Goal: Check status: Check status

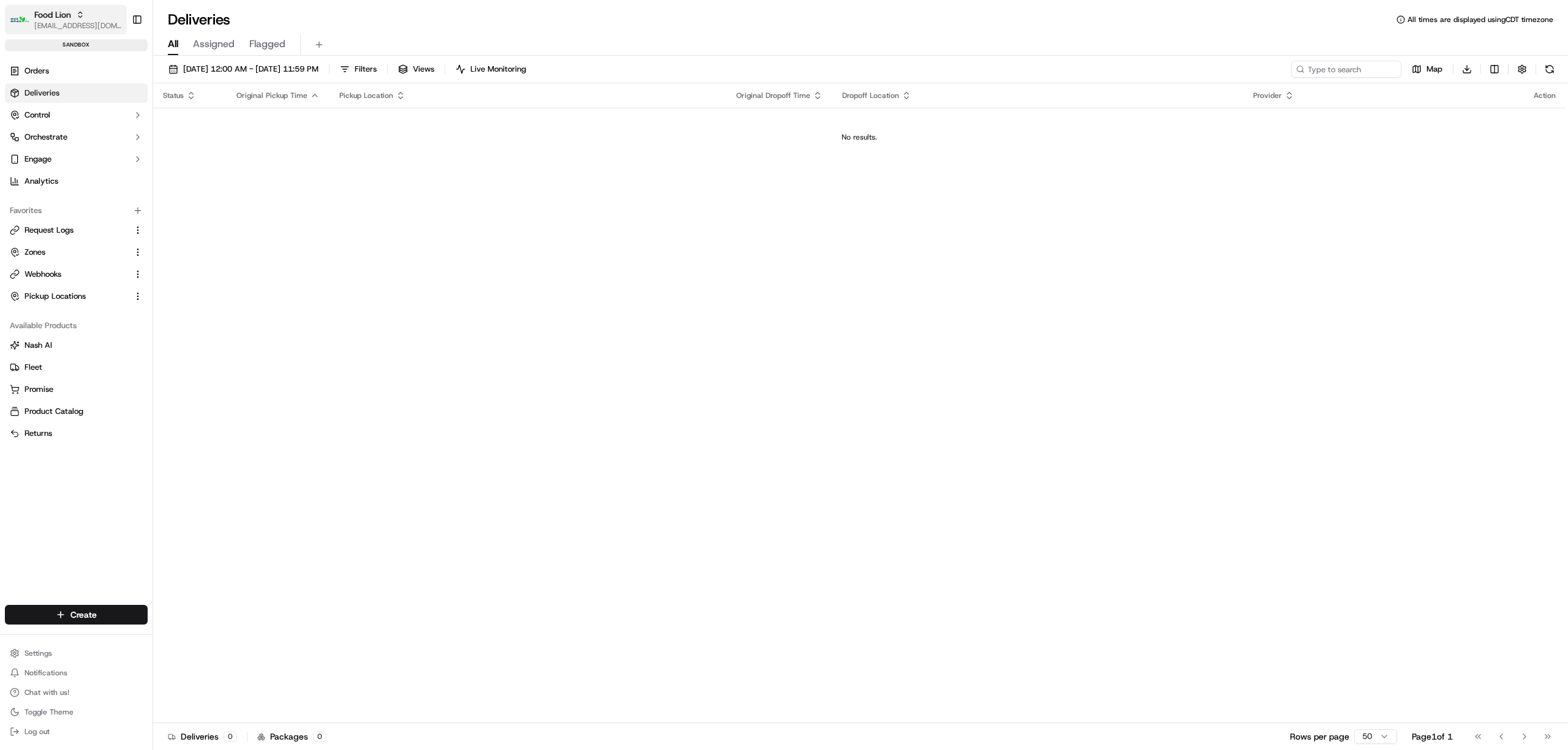
click at [84, 15] on icon "button" at bounding box center [80, 15] width 9 height 9
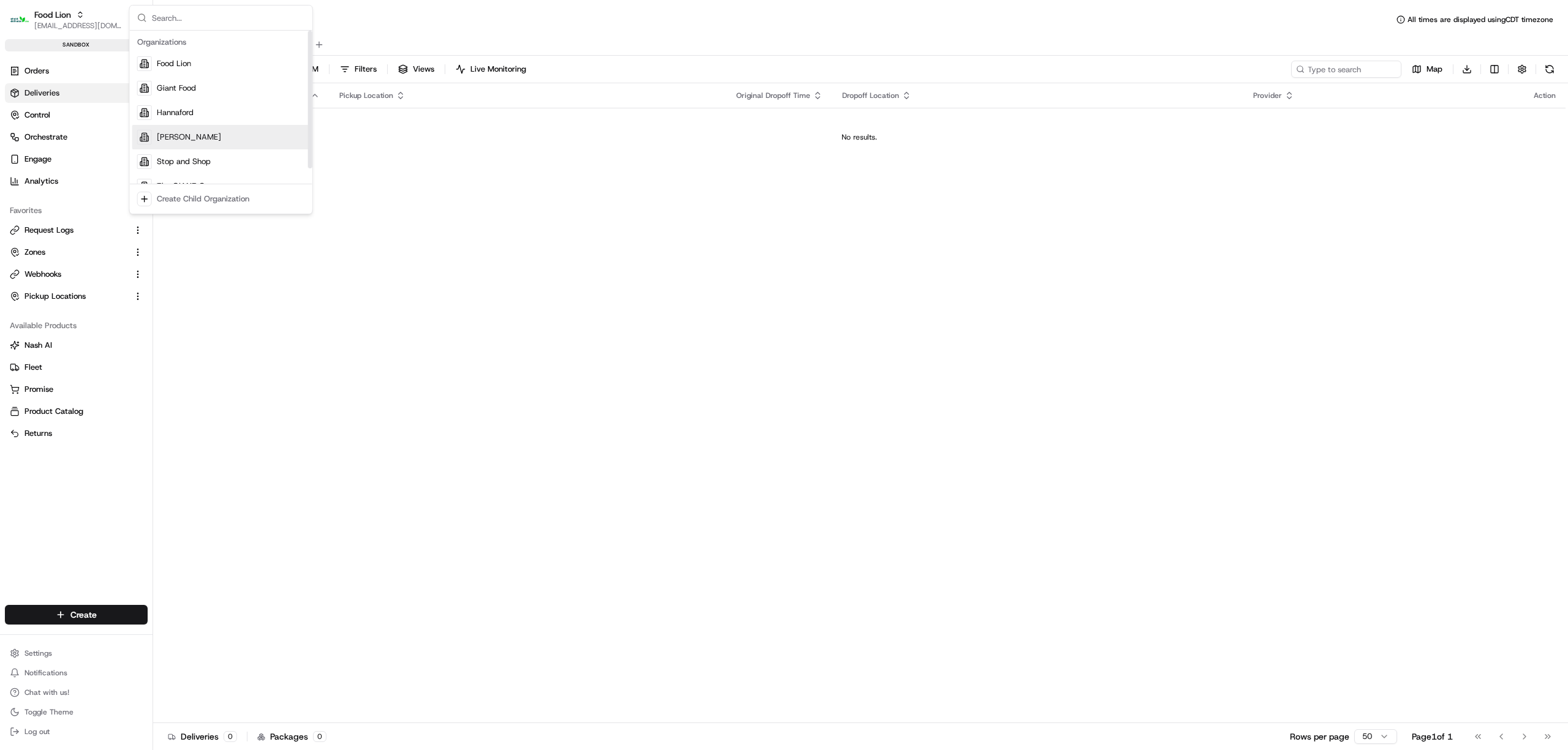
click at [190, 135] on div "[PERSON_NAME]" at bounding box center [222, 137] width 178 height 25
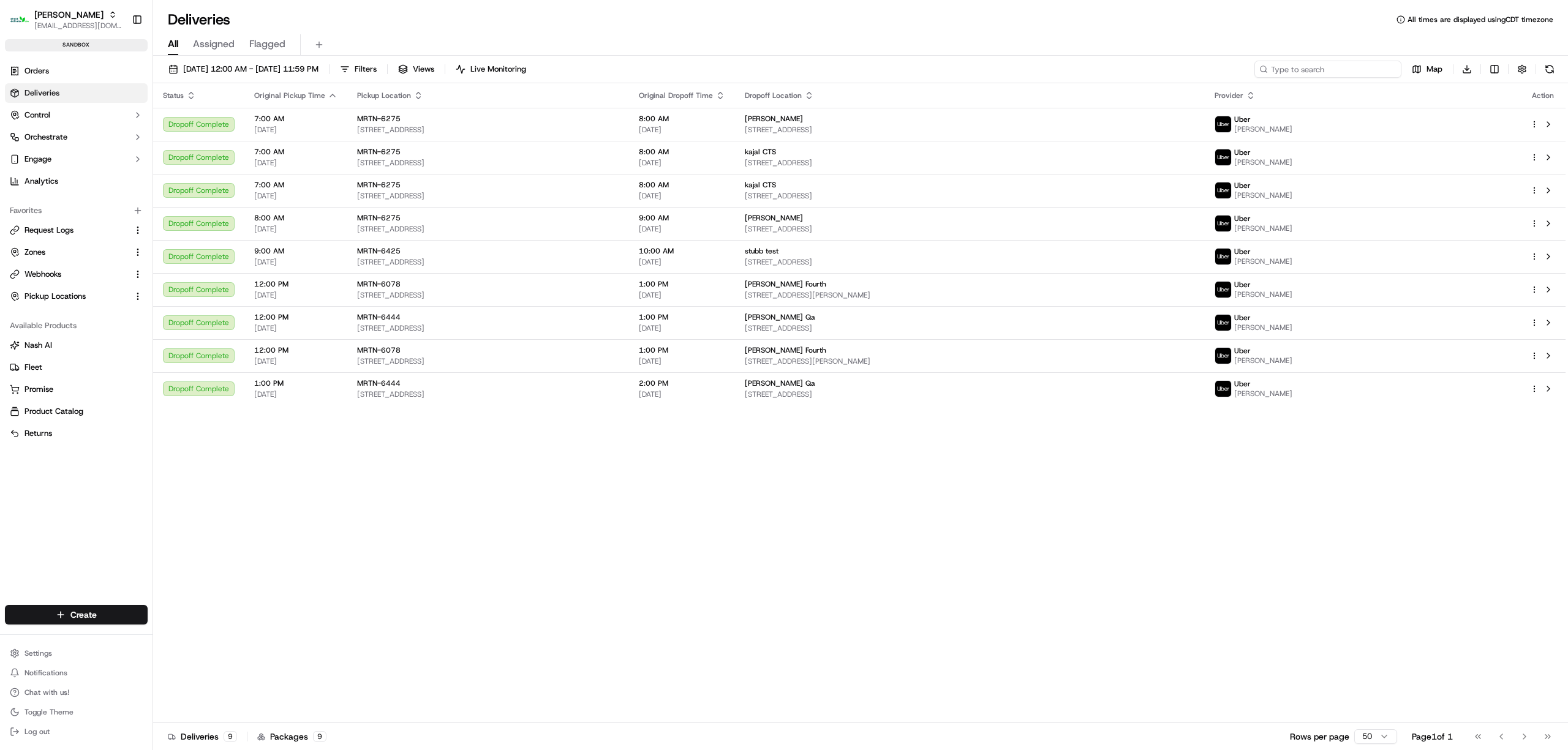
click at [1327, 68] on input at bounding box center [1328, 69] width 147 height 17
drag, startPoint x: 42, startPoint y: 84, endPoint x: 55, endPoint y: 85, distance: 13.0
click at [42, 86] on link "Deliveries" at bounding box center [76, 92] width 143 height 20
click at [1325, 70] on input at bounding box center [1328, 69] width 147 height 17
paste input "m500785268"
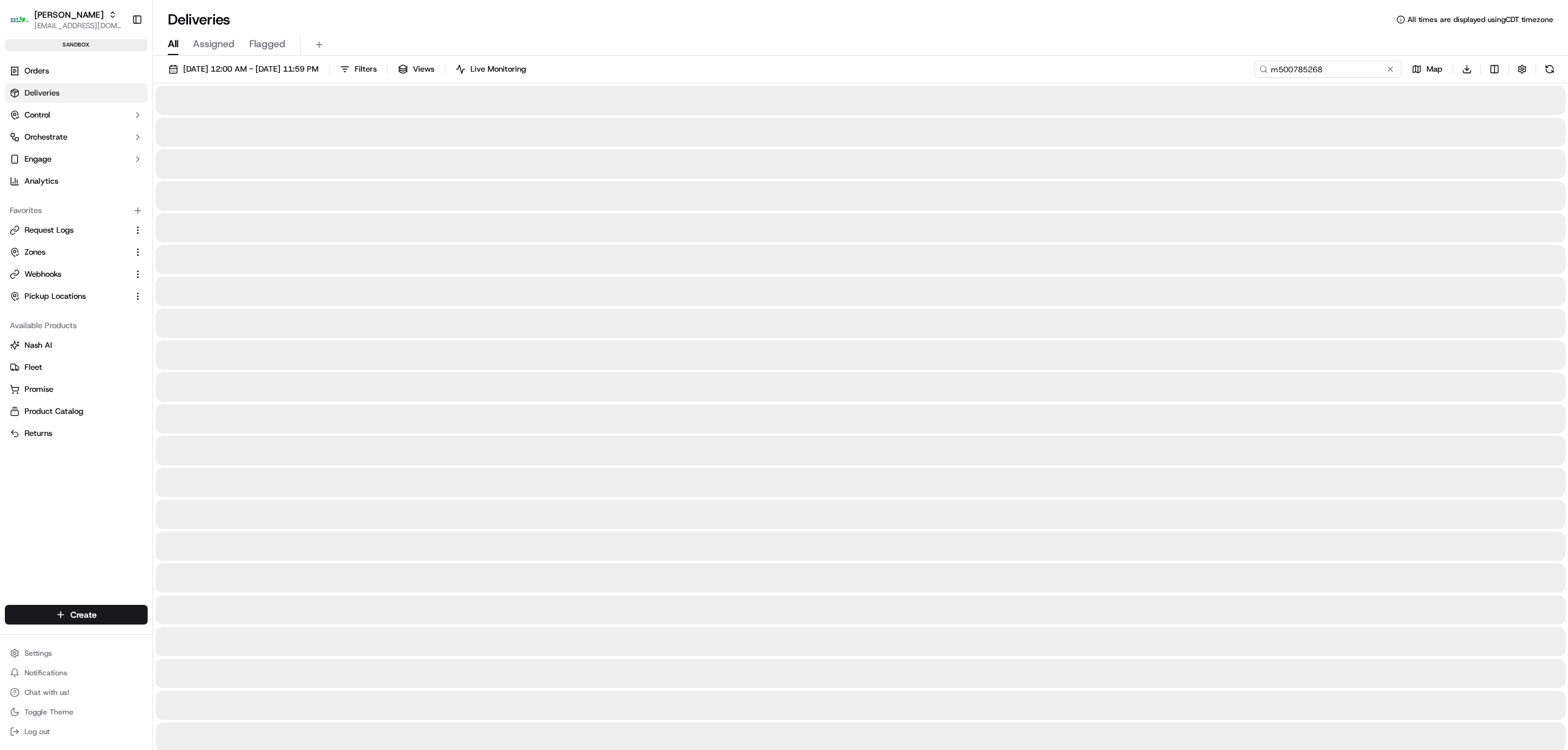
type input "m500785268"
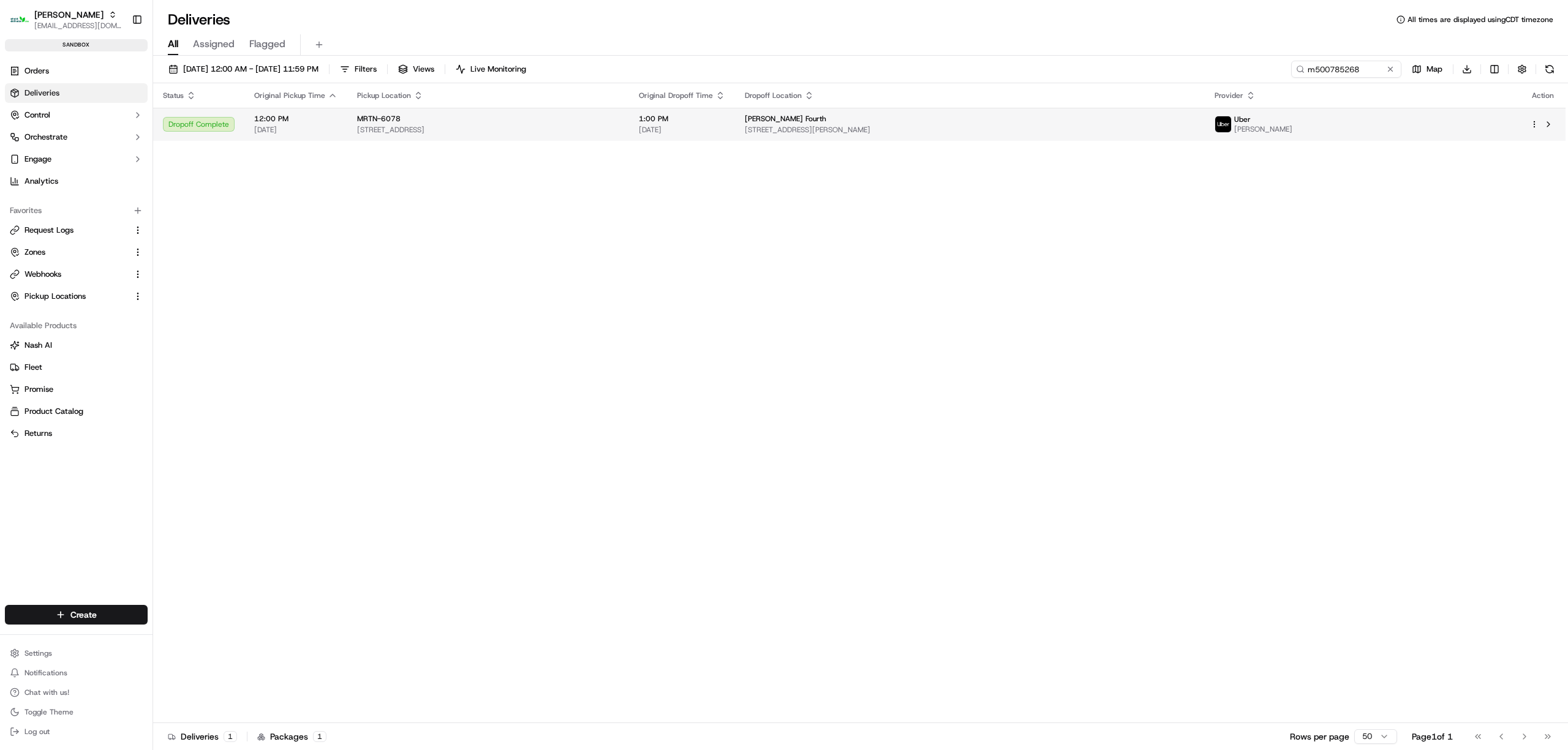
click at [1002, 124] on div "[PERSON_NAME] Fourth" at bounding box center [970, 118] width 450 height 9
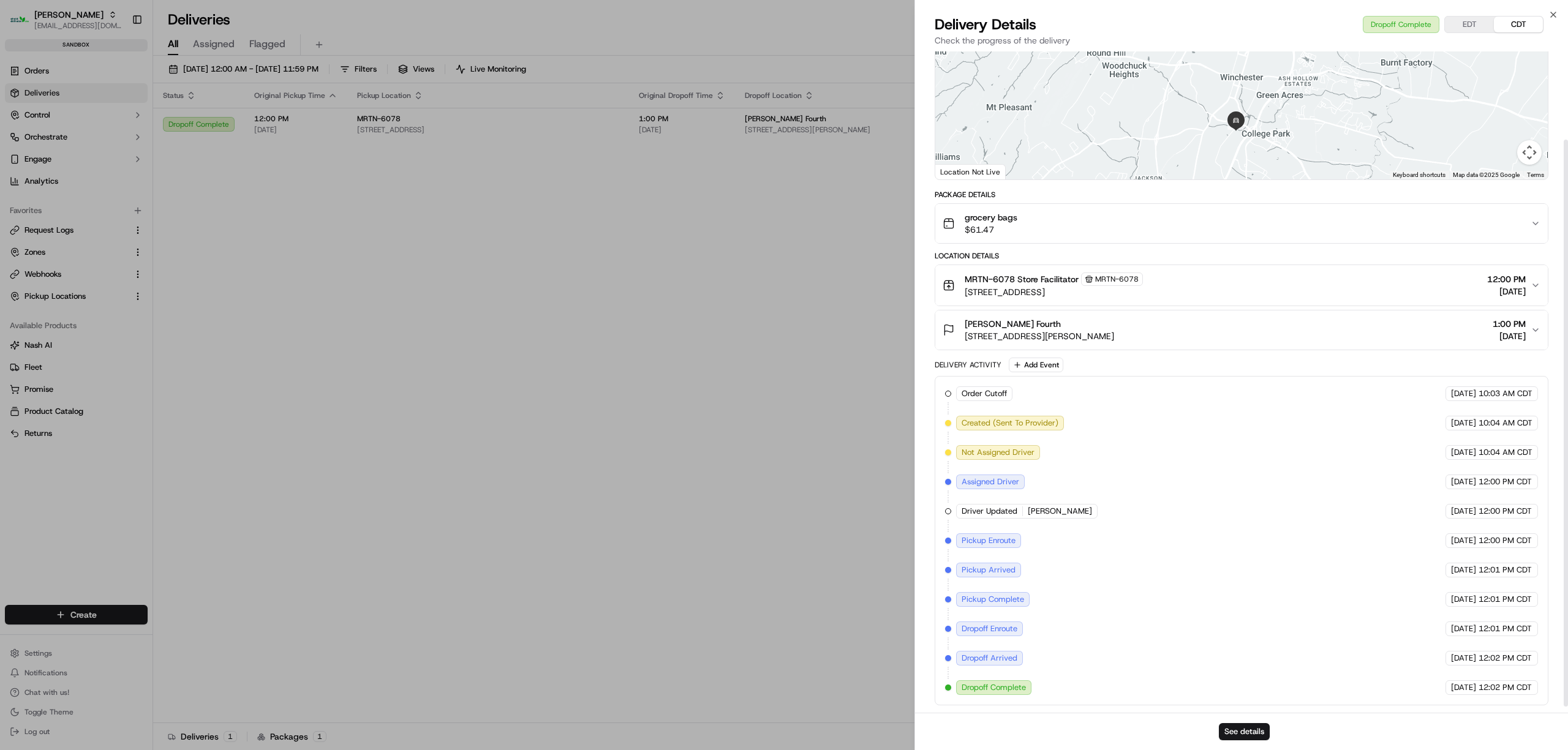
scroll to position [109, 0]
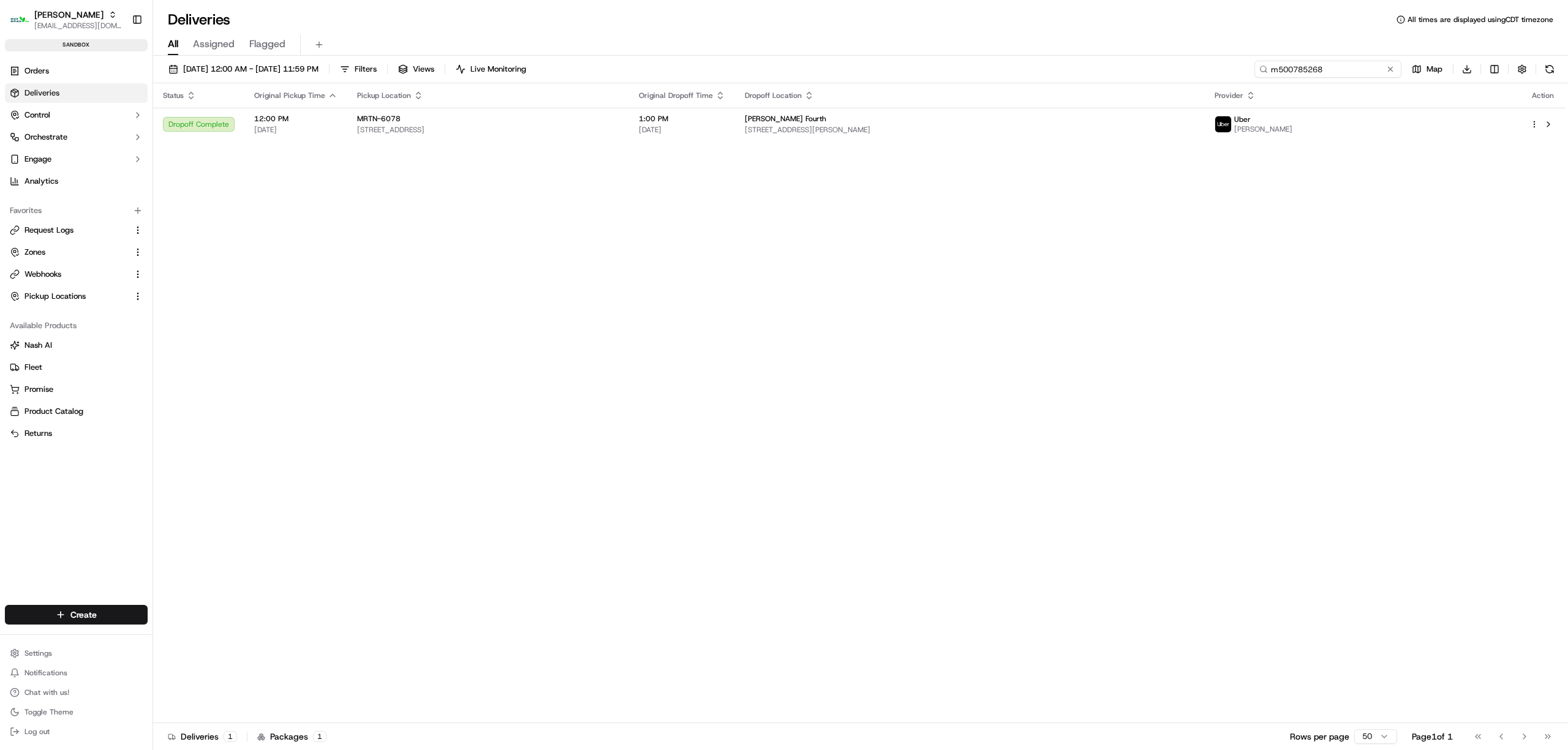
drag, startPoint x: 1364, startPoint y: 68, endPoint x: 1281, endPoint y: 72, distance: 83.1
click at [1260, 79] on div "[DATE] 12:00 AM - [DATE] 11:59 PM Filters Views Live Monitoring m500785268 Map …" at bounding box center [861, 72] width 1415 height 22
click at [1390, 72] on button at bounding box center [1390, 69] width 12 height 12
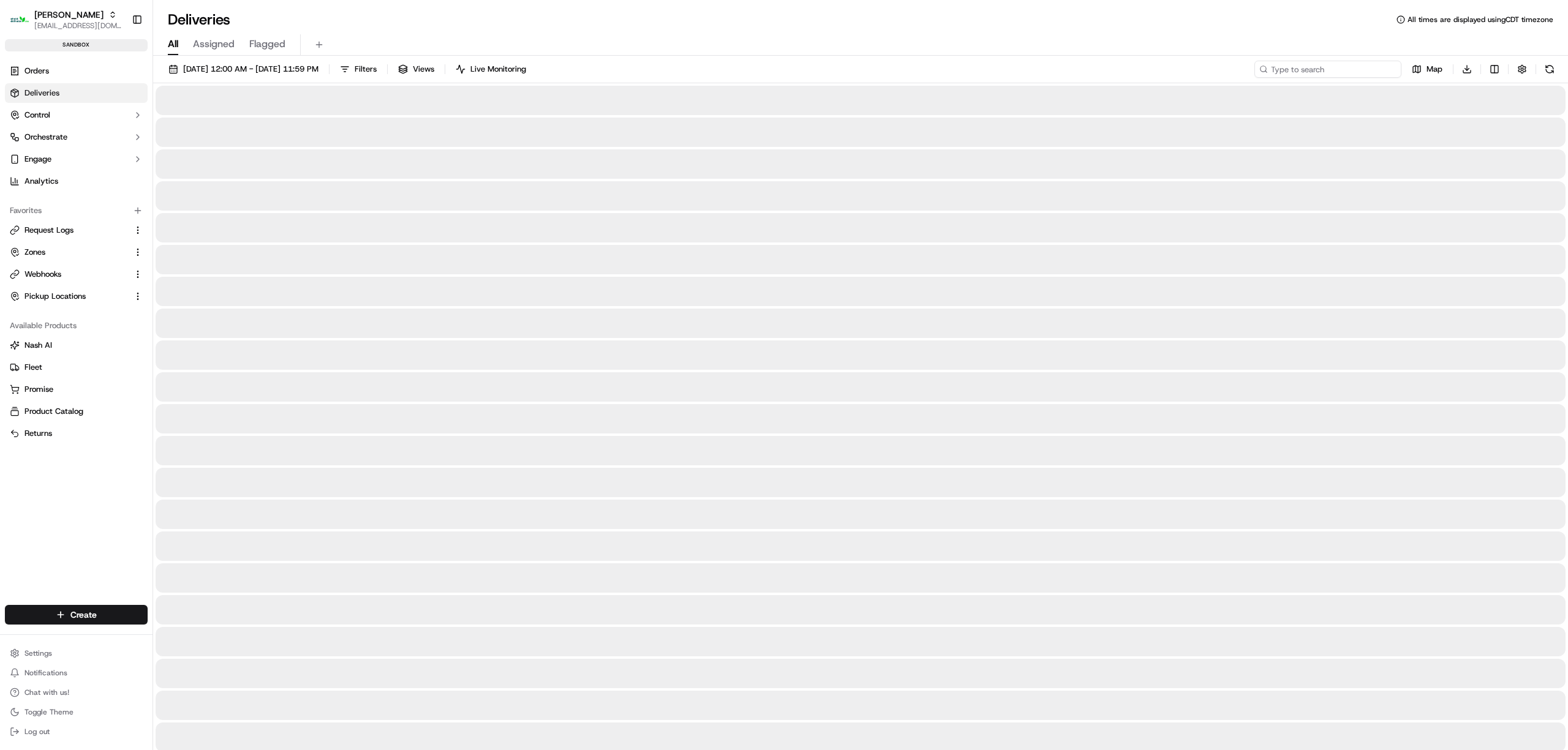
click at [1352, 74] on input at bounding box center [1328, 69] width 147 height 17
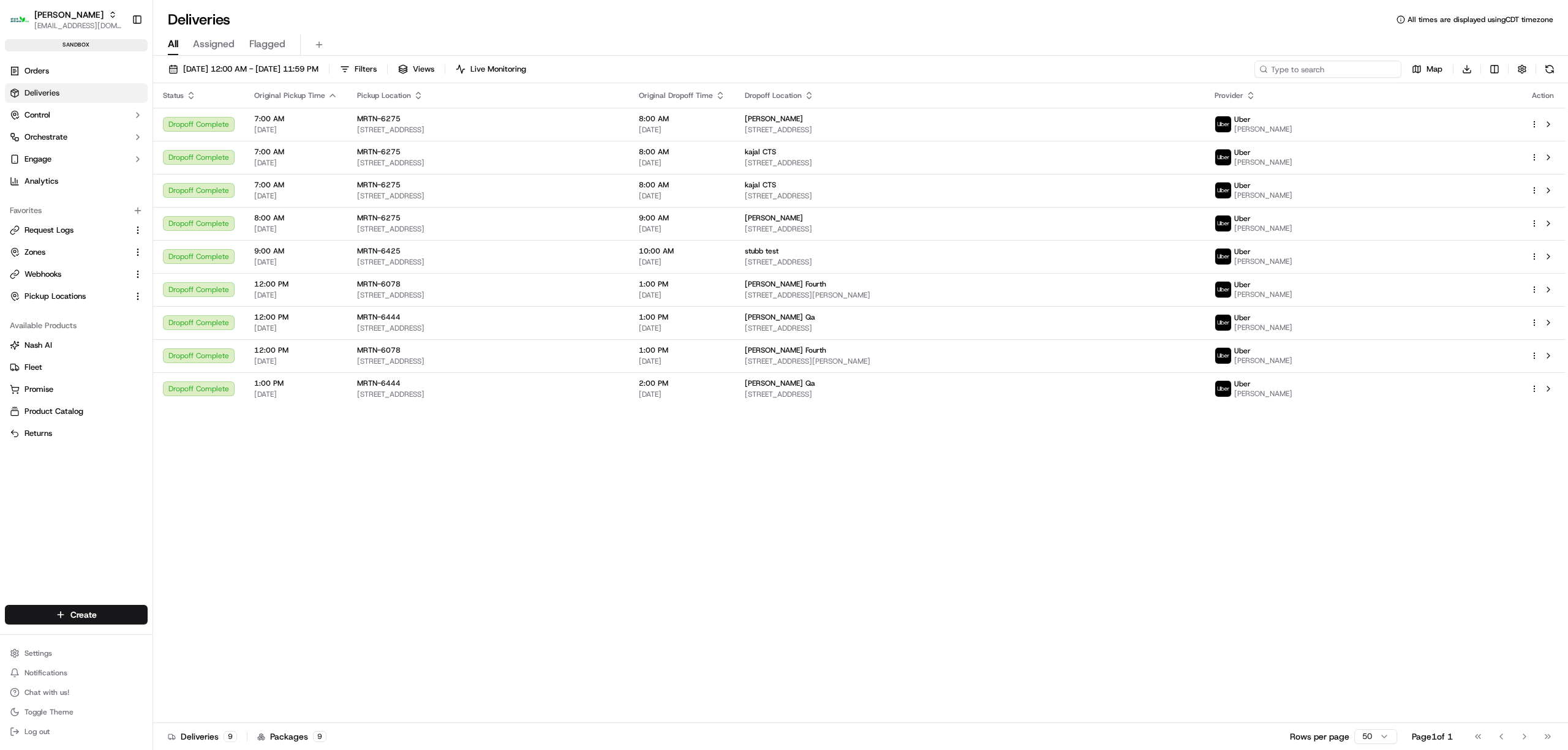
paste input "m500785280"
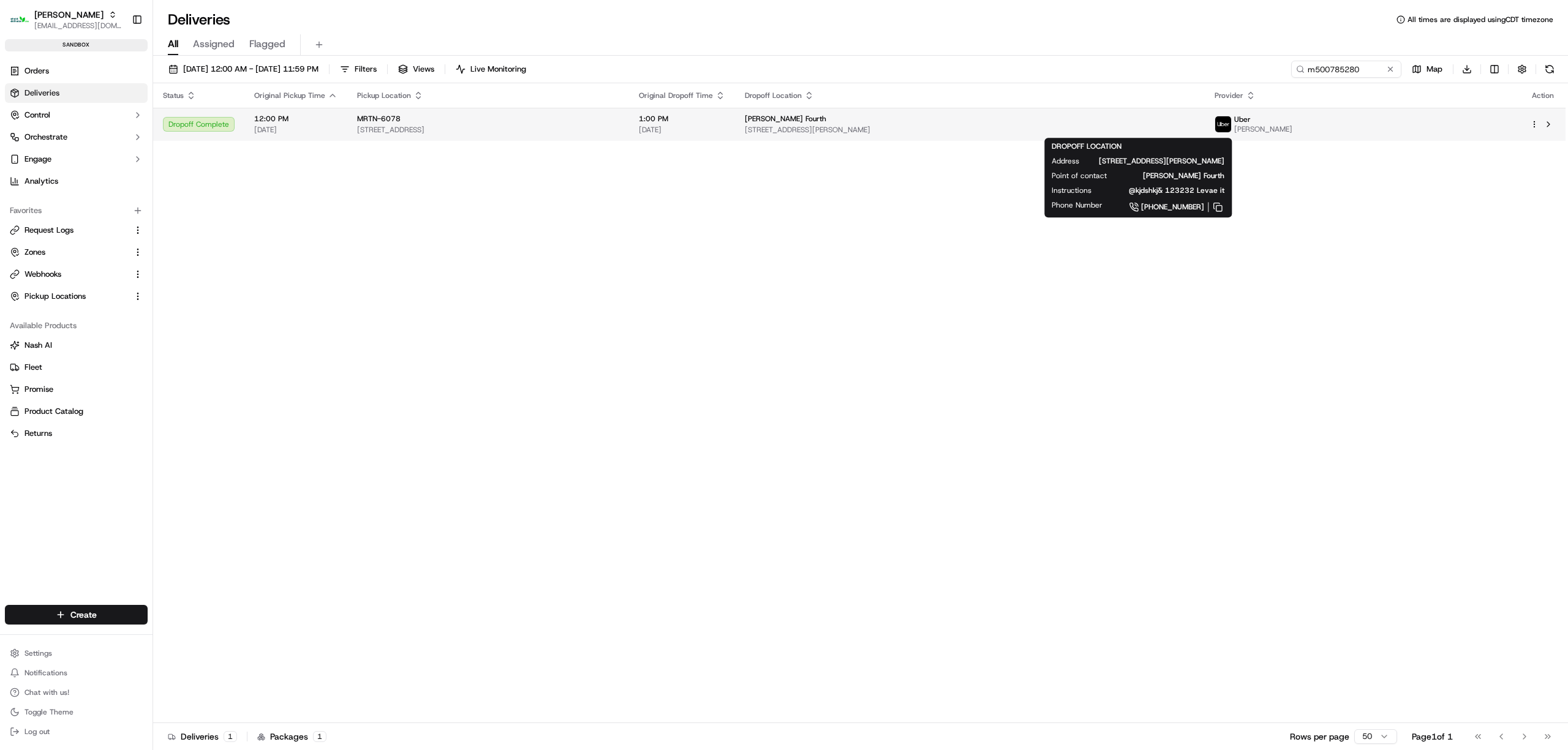
click at [1195, 125] on span "[STREET_ADDRESS][PERSON_NAME]" at bounding box center [970, 129] width 450 height 9
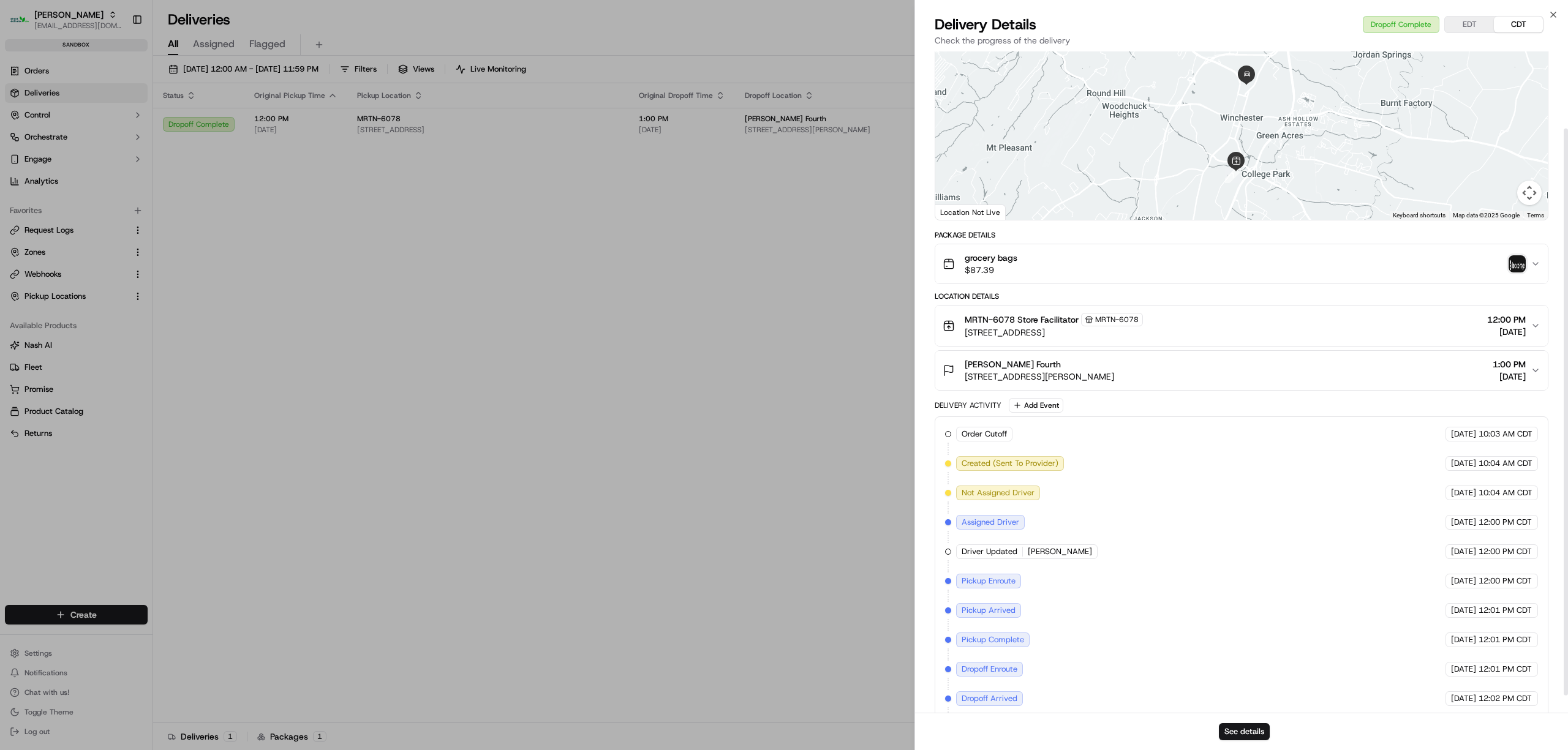
scroll to position [109, 0]
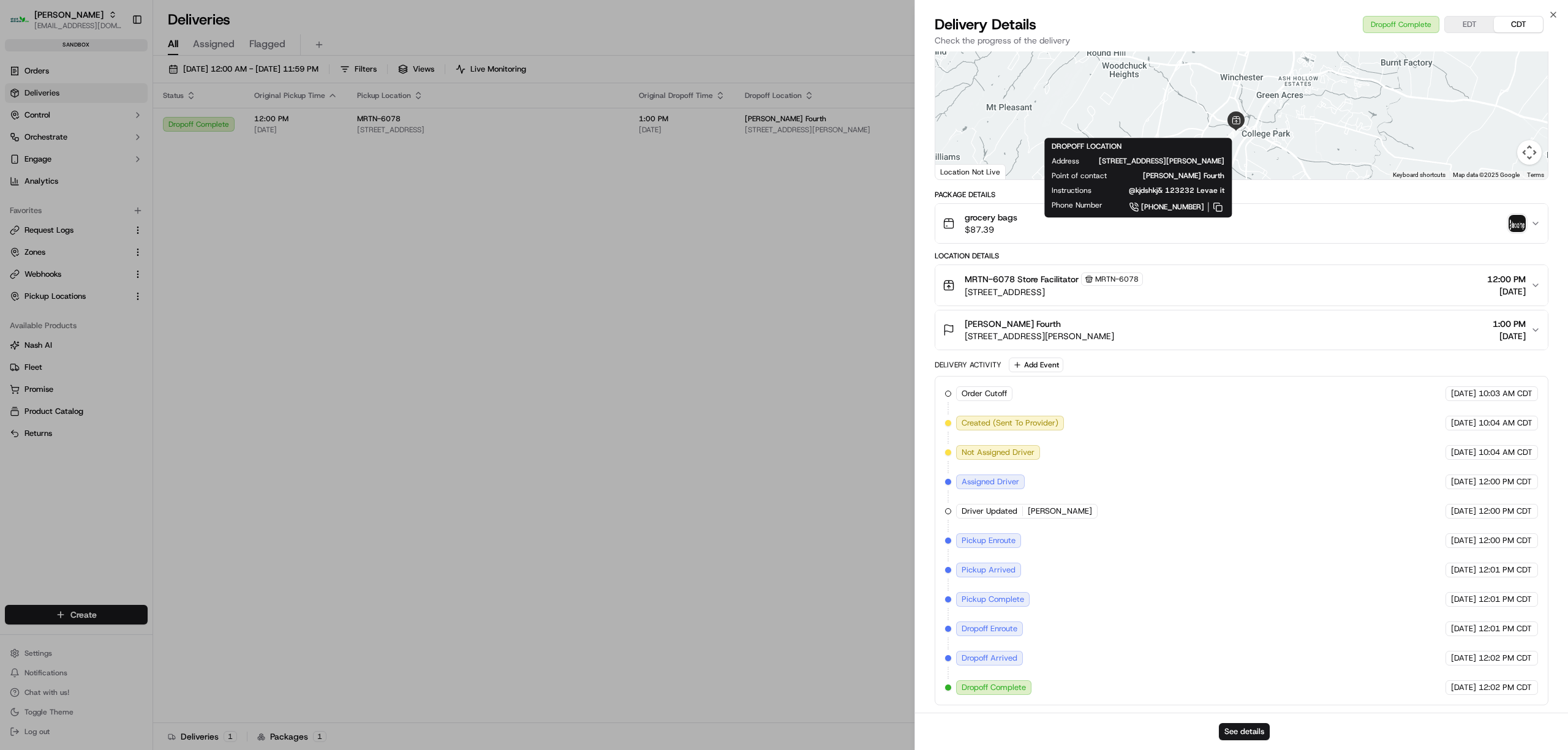
click at [1098, 542] on div "Order Cutoff [PERSON_NAME] [DATE] 10:03 AM CDT Created (Sent To Provider) Uber …" at bounding box center [1241, 540] width 593 height 309
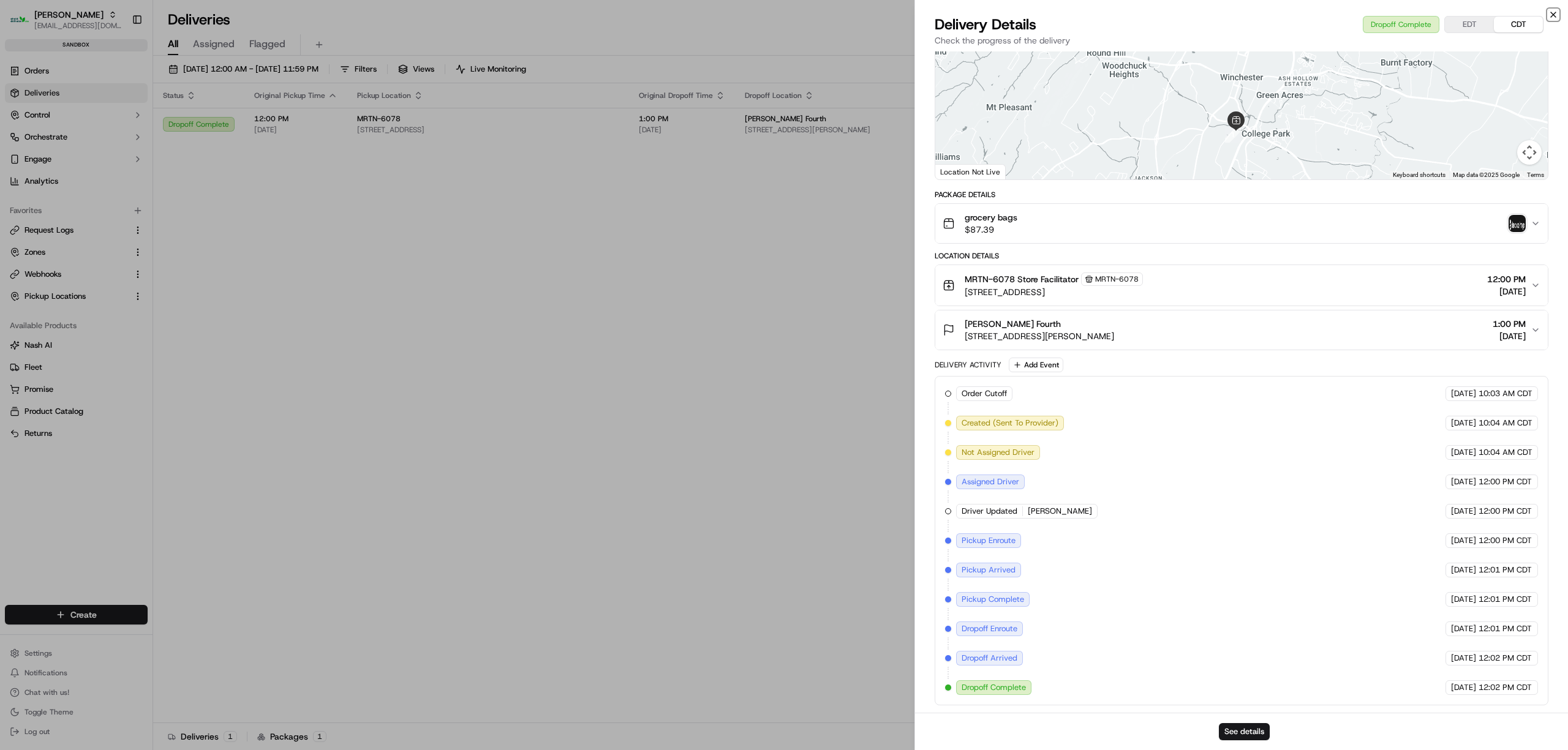
click at [1553, 15] on icon "button" at bounding box center [1553, 15] width 5 height 5
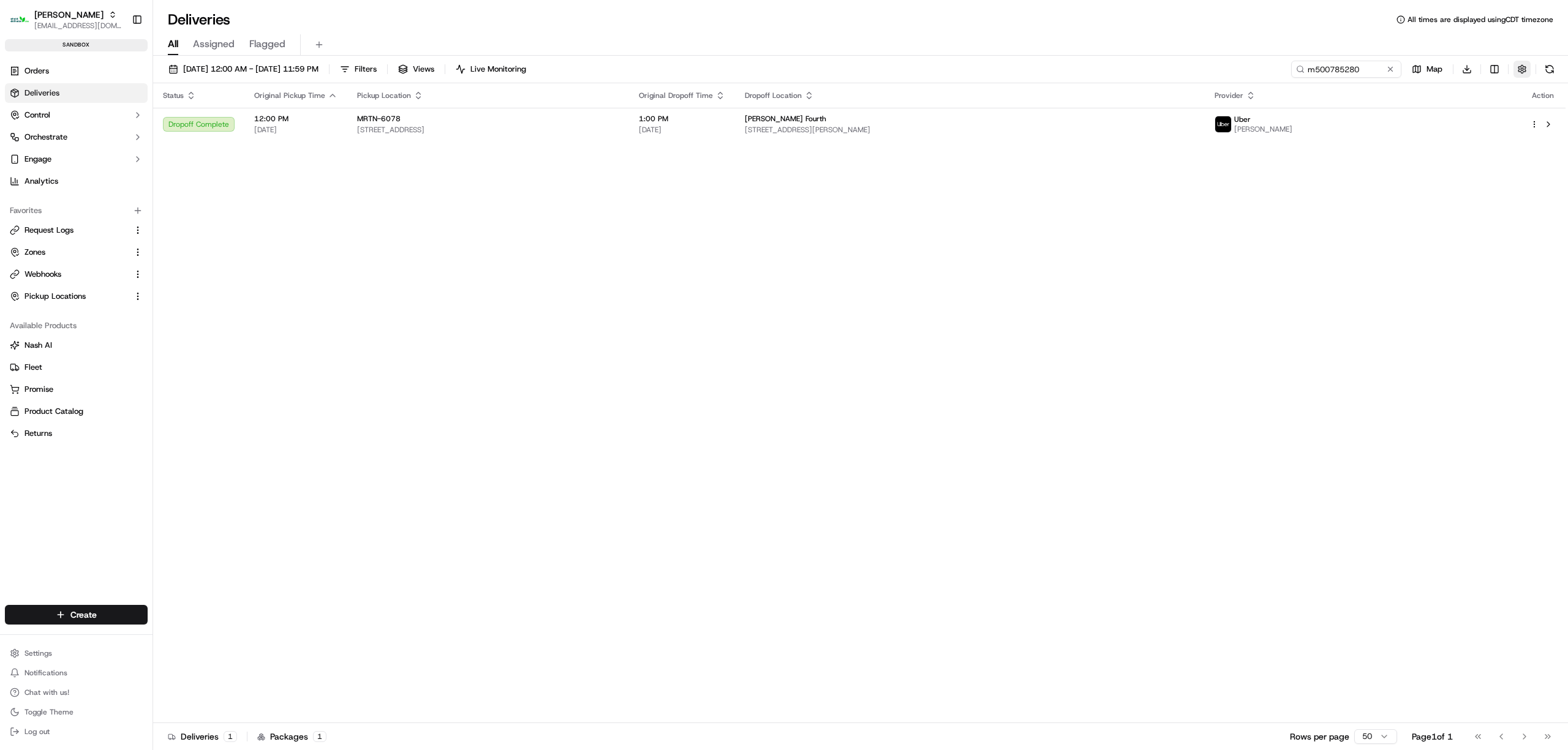
click at [1522, 65] on button "button" at bounding box center [1522, 69] width 17 height 17
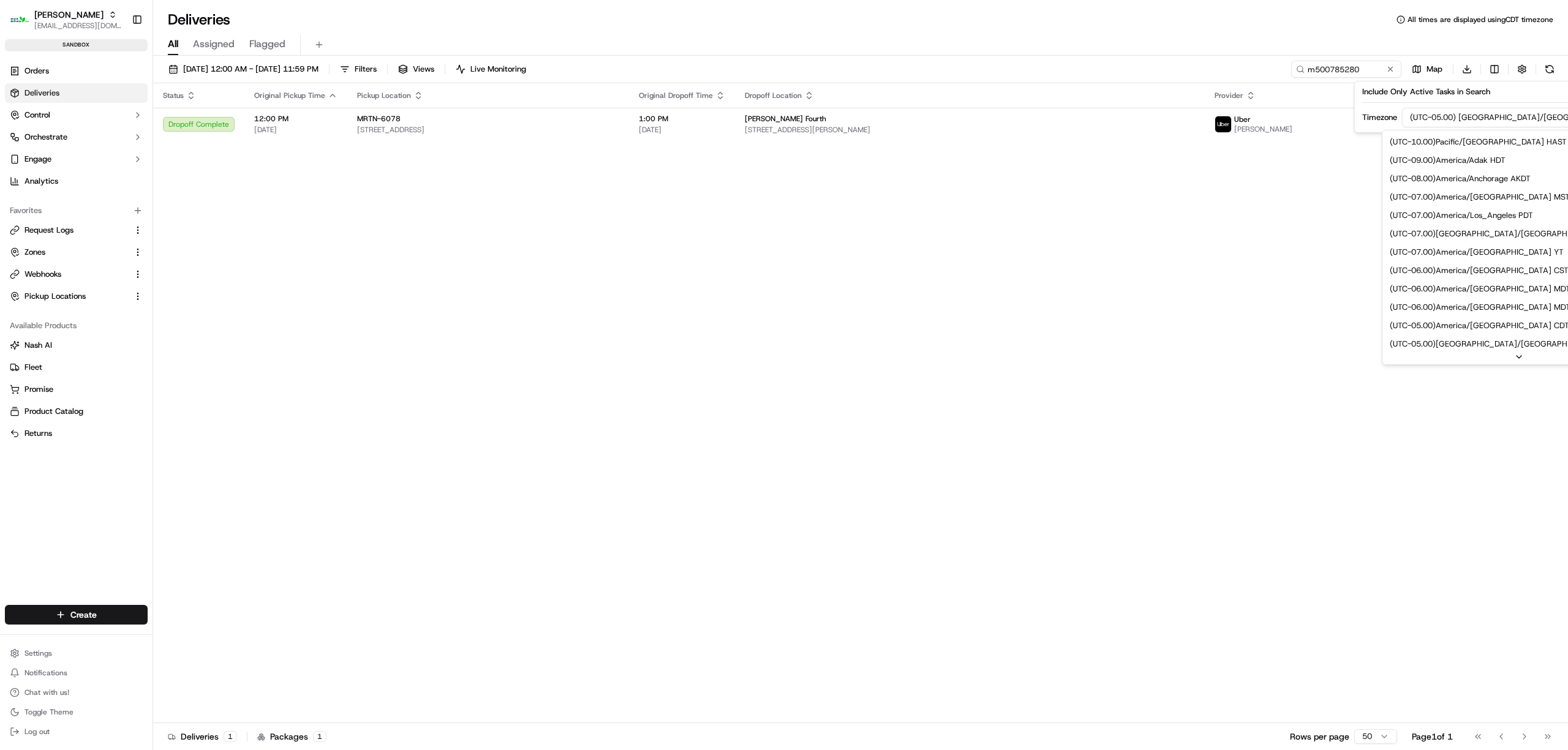
click at [1435, 121] on html "[PERSON_NAME] [EMAIL_ADDRESS][DOMAIN_NAME] Toggle Sidebar sandbox Orders Delive…" at bounding box center [784, 375] width 1568 height 750
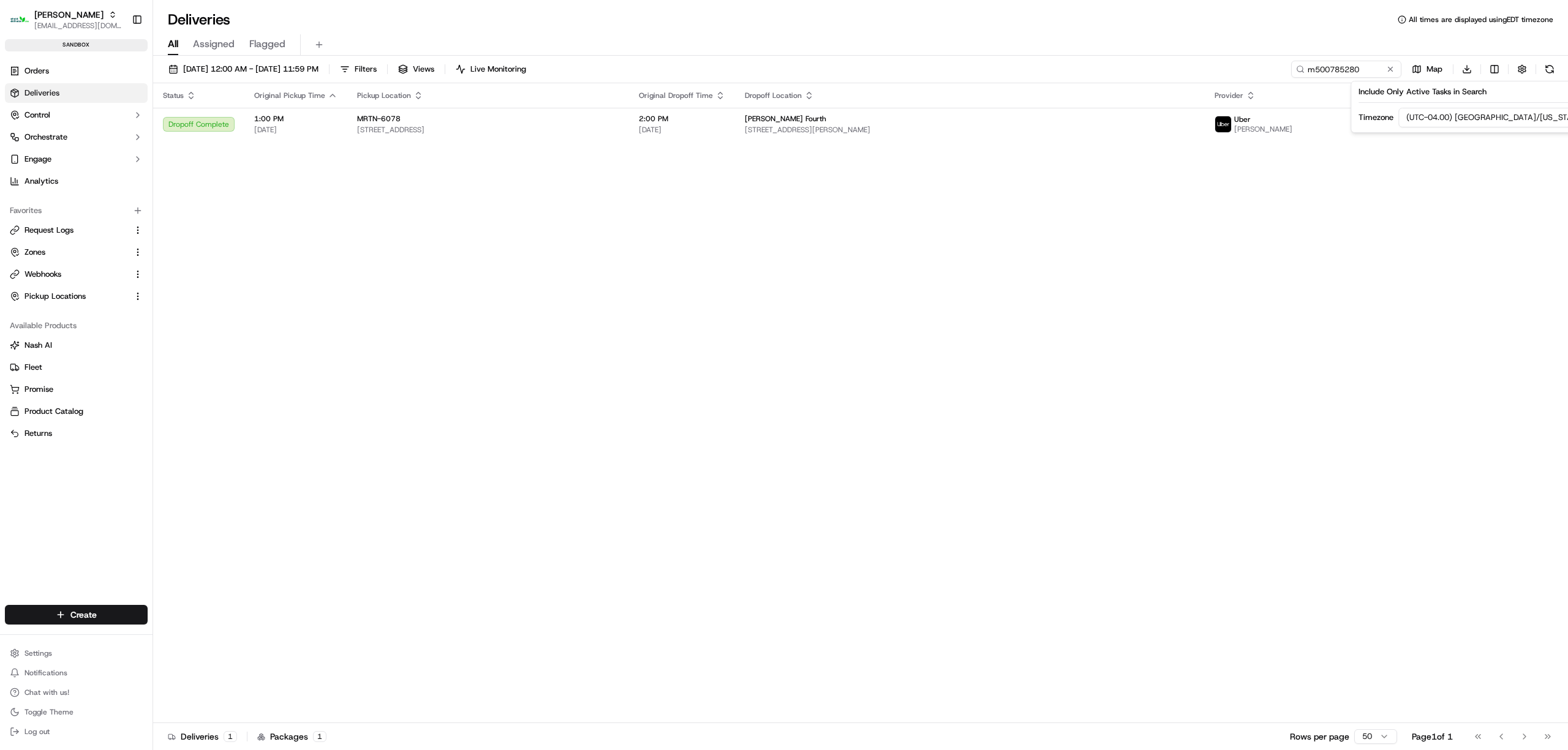
click at [973, 178] on div "Status Original Pickup Time Pickup Location Original Dropoff Time Dropoff Locat…" at bounding box center [859, 403] width 1412 height 640
drag, startPoint x: 1375, startPoint y: 66, endPoint x: 1275, endPoint y: 68, distance: 100.0
click at [1275, 68] on input "m500785280" at bounding box center [1328, 69] width 147 height 17
type input "m"
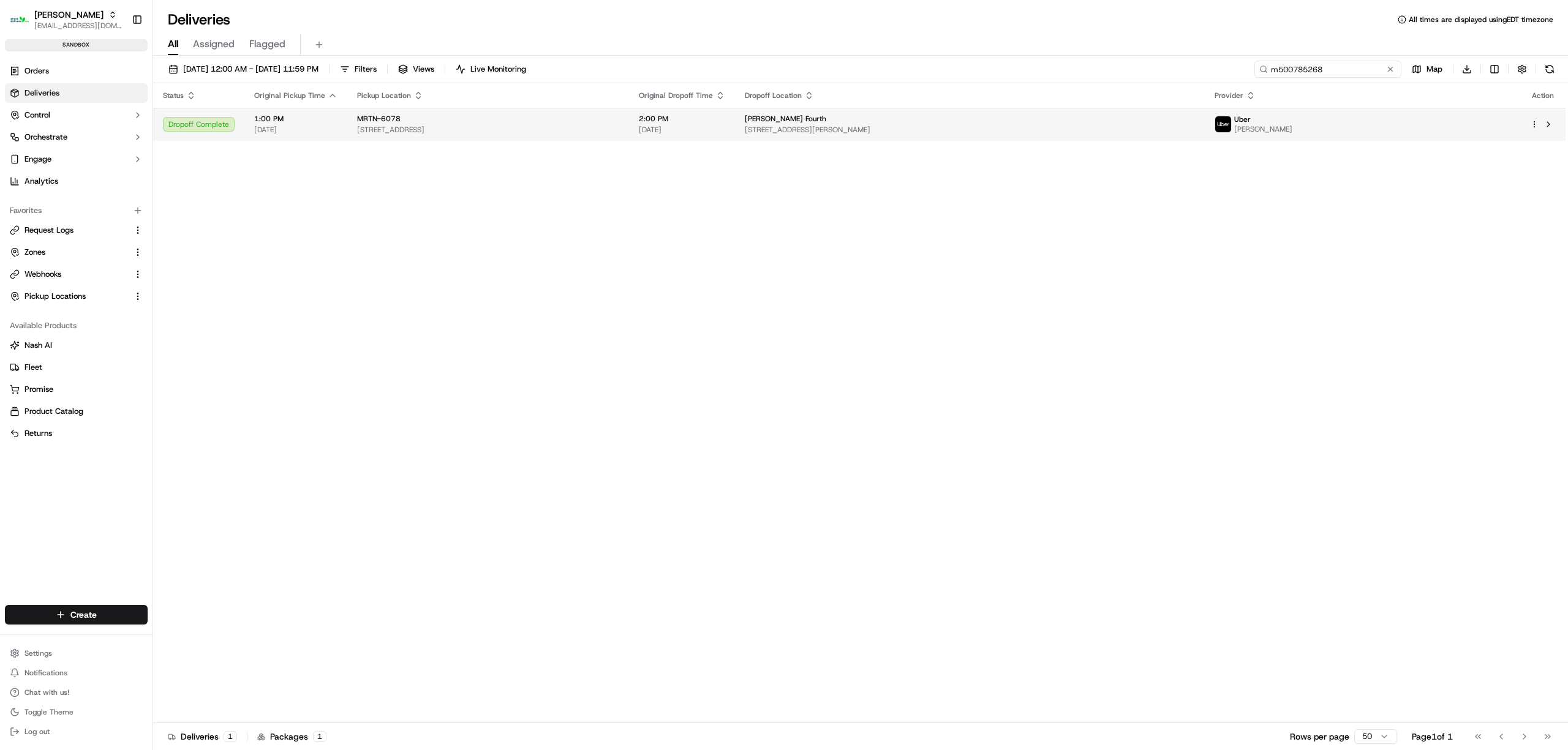
type input "m500785268"
click at [1195, 127] on span "[STREET_ADDRESS][PERSON_NAME]" at bounding box center [970, 129] width 450 height 9
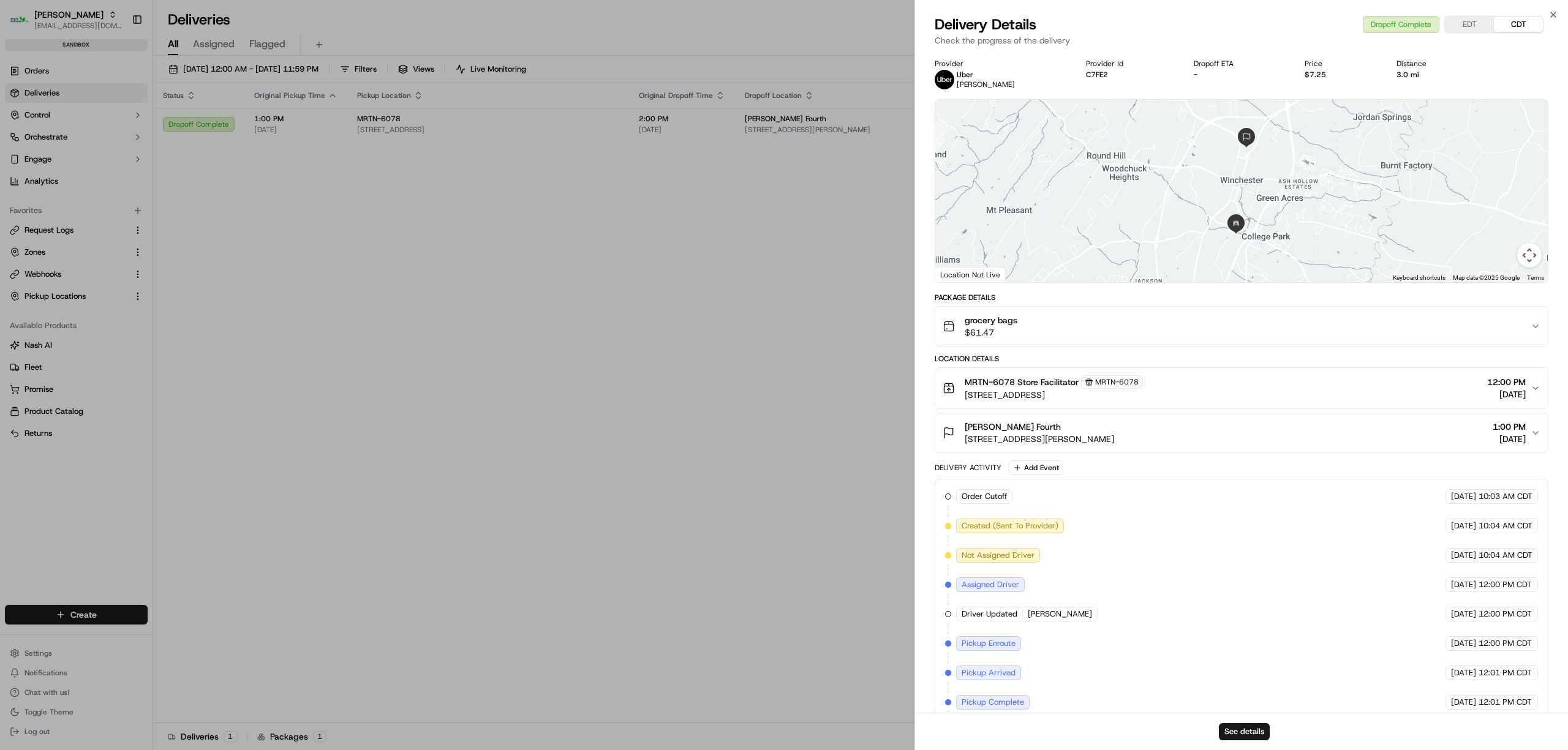
scroll to position [109, 0]
